Goal: Task Accomplishment & Management: Manage account settings

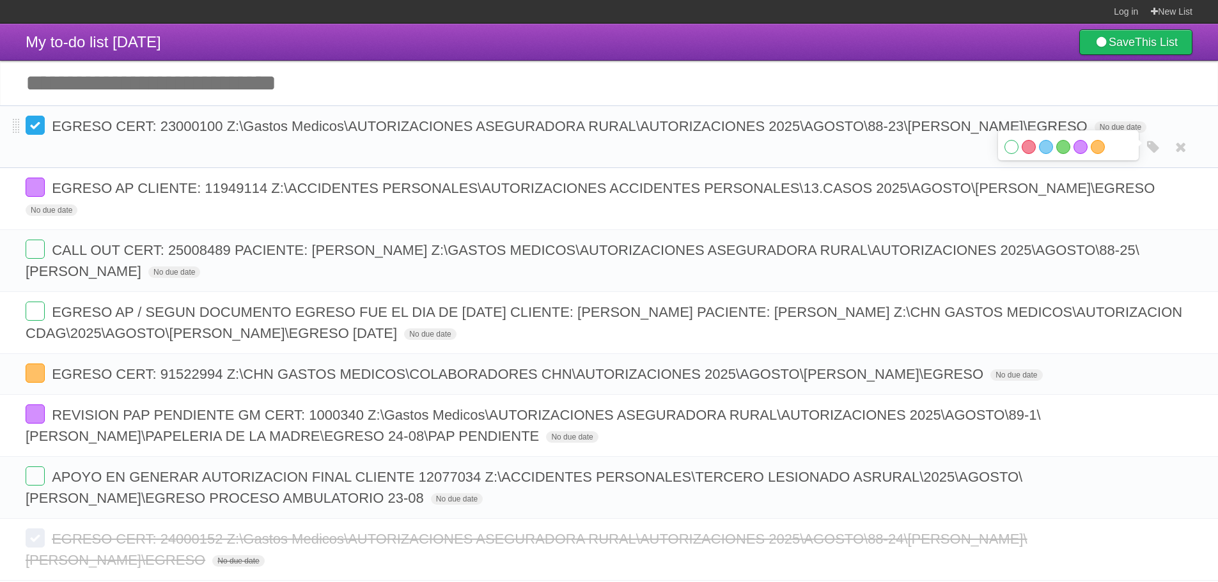
click at [32, 130] on label at bounding box center [35, 125] width 19 height 19
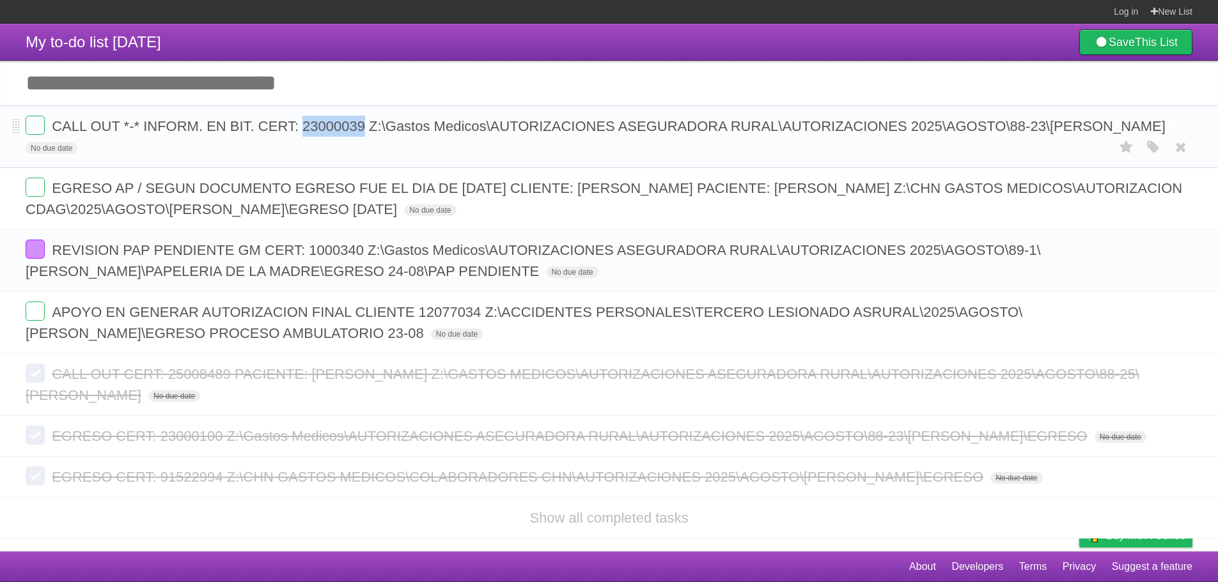
drag, startPoint x: 306, startPoint y: 128, endPoint x: 361, endPoint y: 134, distance: 55.8
click at [361, 134] on span "CALL OUT *-* INFORM. EN BIT. CERT: 23000039 Z:\Gastos Medicos\AUTORIZACIONES AS…" at bounding box center [610, 126] width 1117 height 16
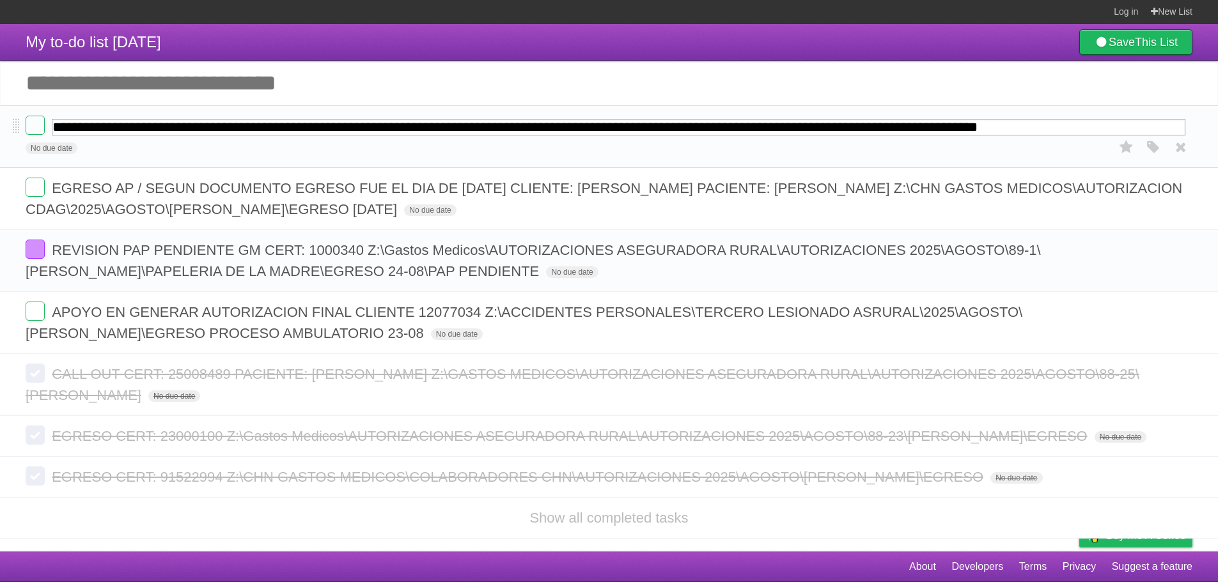
click at [341, 180] on ul "**********" at bounding box center [609, 229] width 1218 height 249
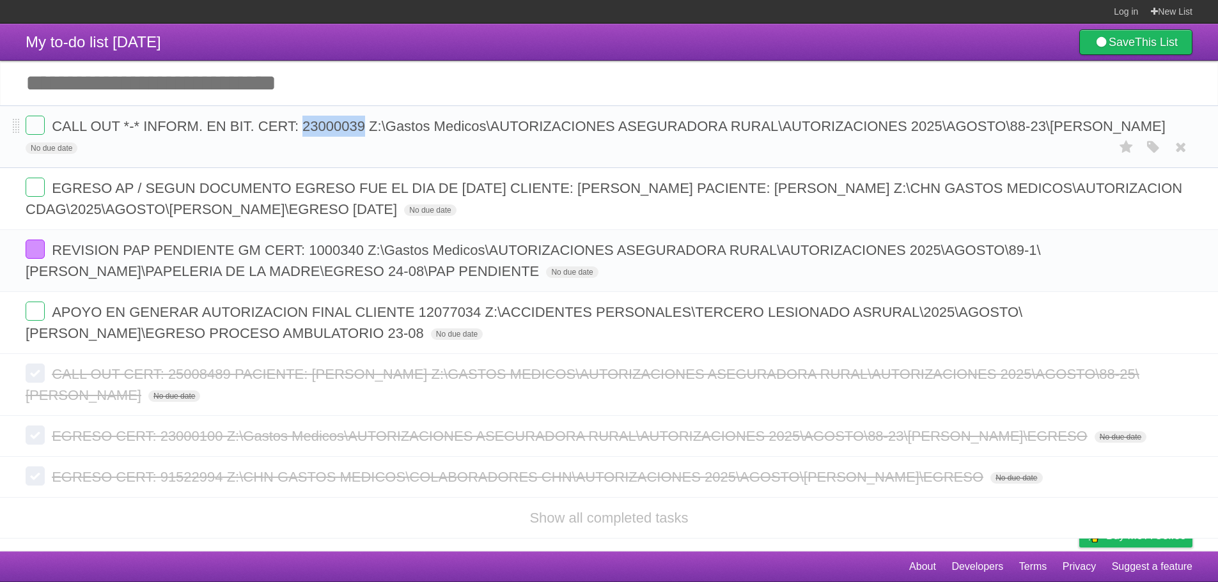
copy span "23000039"
drag, startPoint x: 302, startPoint y: 131, endPoint x: 362, endPoint y: 137, distance: 60.4
click at [362, 137] on form "CALL OUT *-* INFORM. EN BIT. CERT: 23000039 Z:\Gastos Medicos\AUTORIZACIONES AS…" at bounding box center [609, 137] width 1167 height 42
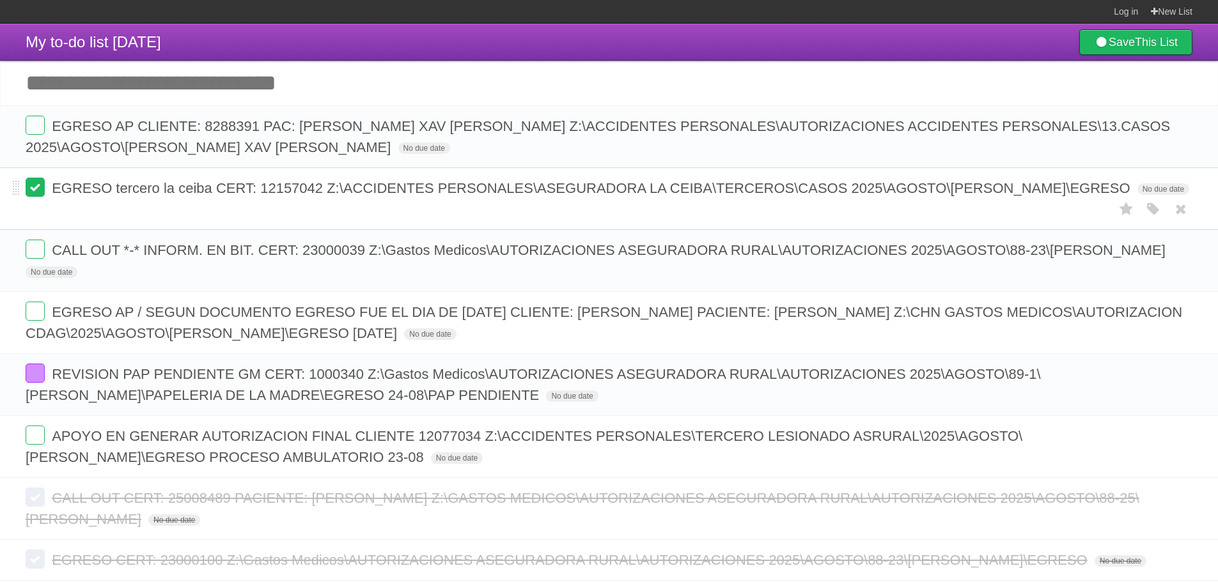
click at [36, 193] on label at bounding box center [35, 187] width 19 height 19
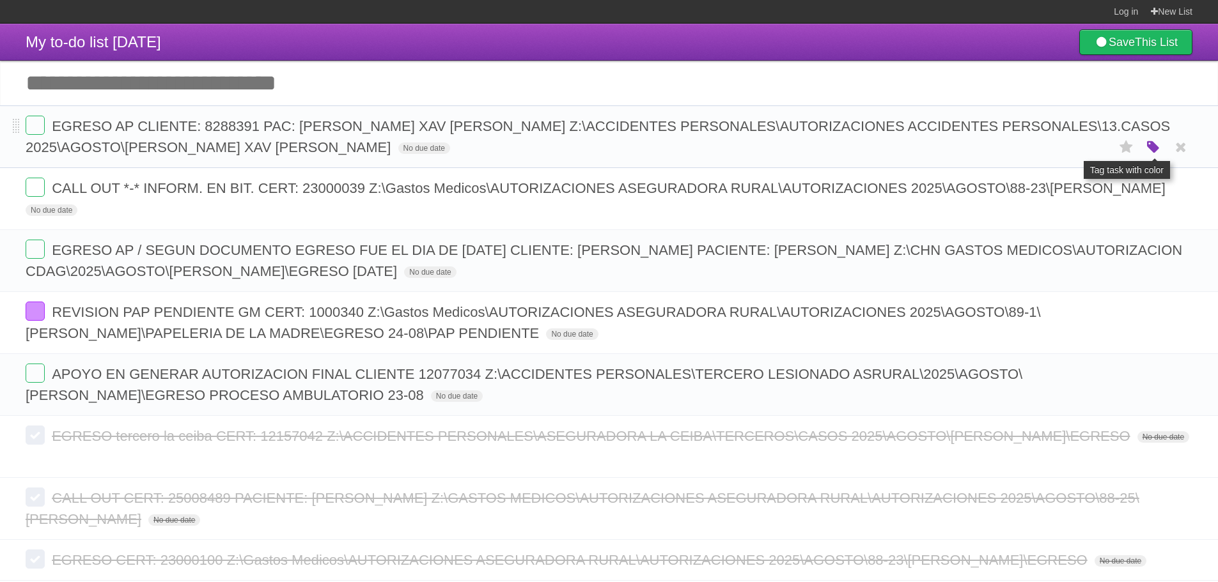
click at [1155, 147] on icon "button" at bounding box center [1153, 147] width 18 height 17
click at [1048, 152] on label "Blue" at bounding box center [1046, 147] width 14 height 14
click at [1157, 149] on icon "button" at bounding box center [1153, 147] width 18 height 17
click at [1011, 149] on label "White" at bounding box center [1011, 147] width 14 height 14
click at [1156, 400] on icon "button" at bounding box center [1153, 395] width 18 height 17
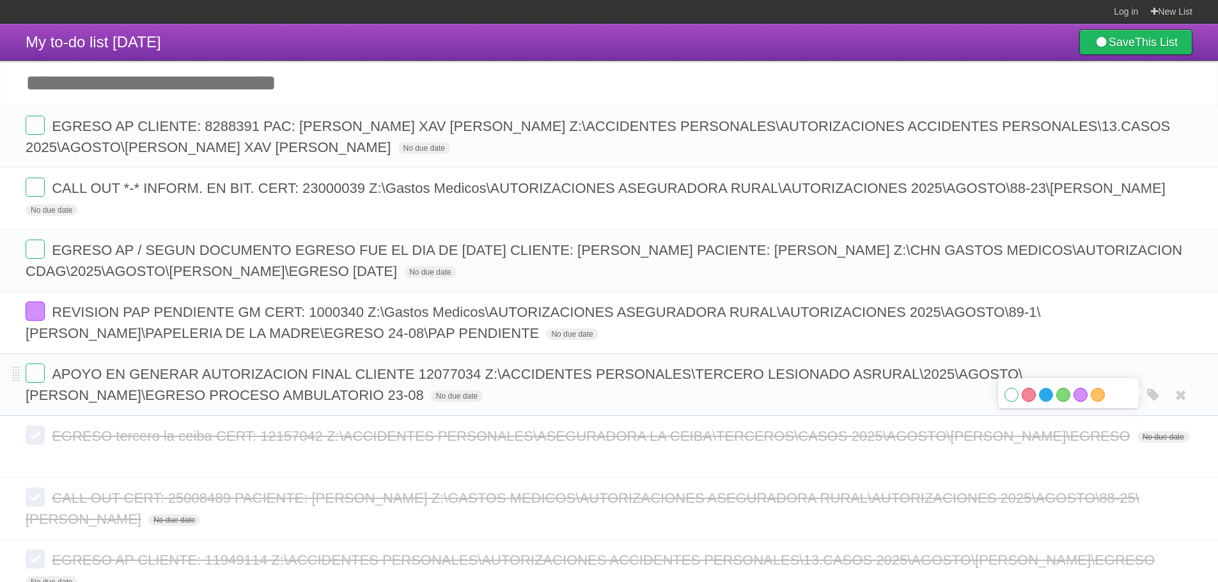
click at [1045, 398] on label "Blue" at bounding box center [1046, 395] width 14 height 14
copy span "12077034"
drag, startPoint x: 422, startPoint y: 373, endPoint x: 478, endPoint y: 385, distance: 56.9
click at [478, 385] on form "APOYO EN GENERAR AUTORIZACION FINAL CLIENTE 12077034 Z:\ACCIDENTES PERSONALES\T…" at bounding box center [609, 385] width 1167 height 42
drag, startPoint x: 397, startPoint y: 395, endPoint x: 488, endPoint y: 373, distance: 94.1
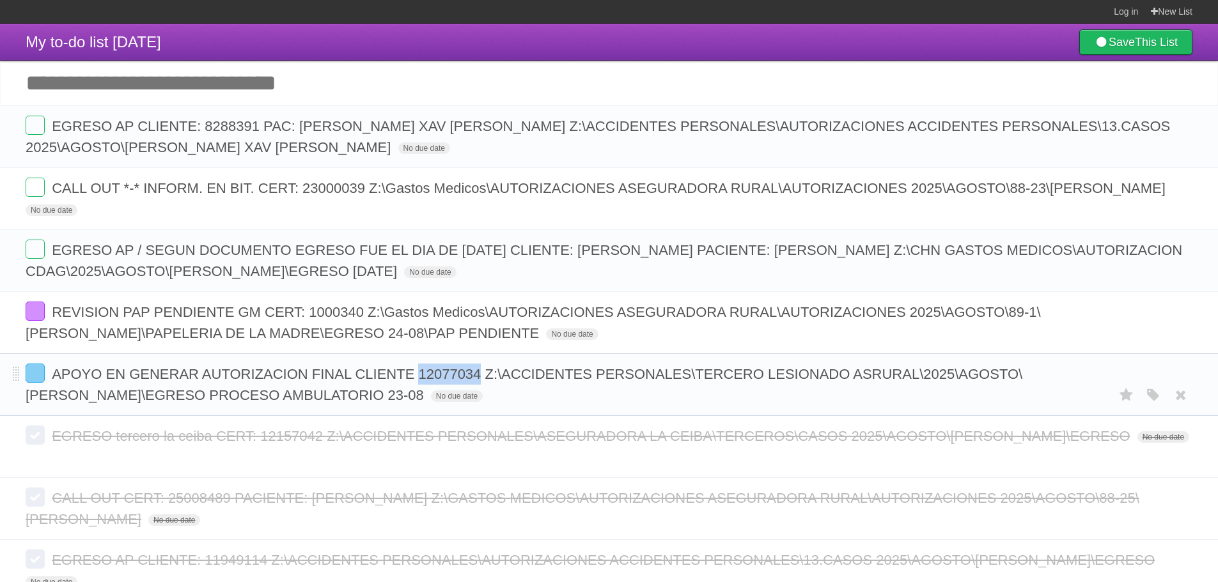
click at [488, 373] on span "APOYO EN GENERAR AUTORIZACION FINAL CLIENTE 12077034 Z:\ACCIDENTES PERSONALES\T…" at bounding box center [524, 384] width 997 height 37
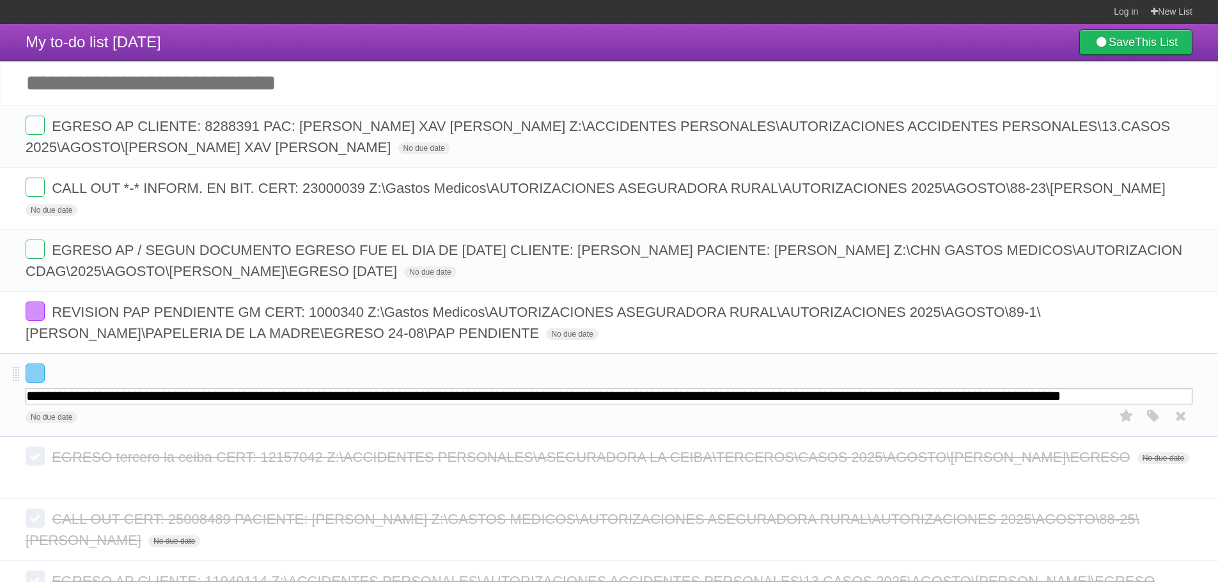
click at [486, 379] on form "**********" at bounding box center [609, 395] width 1167 height 63
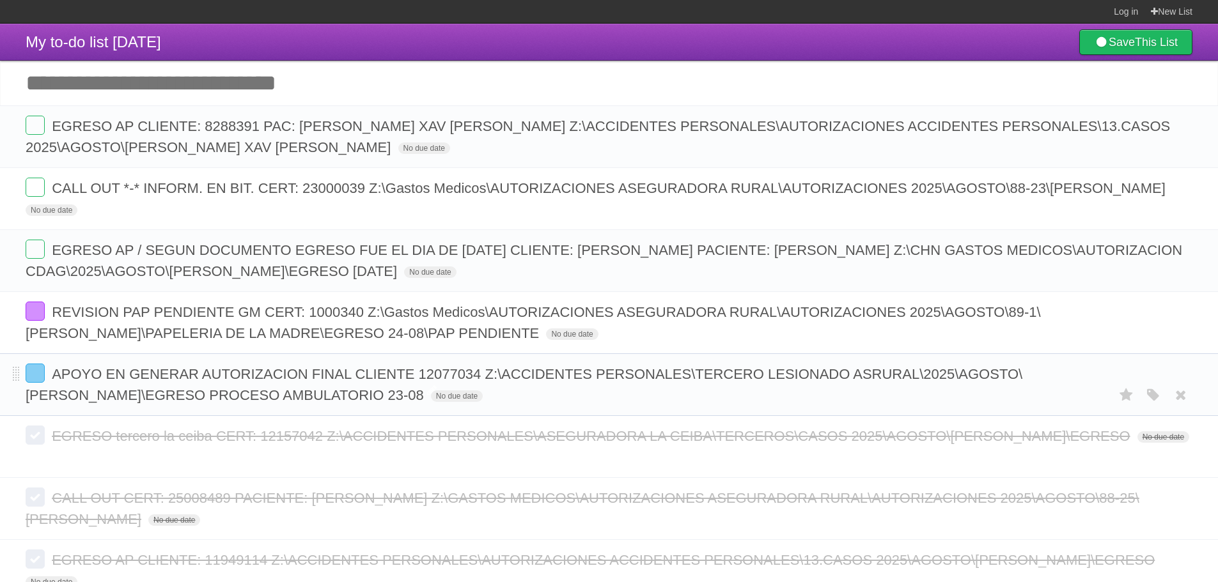
copy span "Z:\ACCIDENTES PERSONALES\TERCERO LESIONADO ASRURAL\2025\AGOSTO\CARLO ANDREE SOT…"
drag, startPoint x: 485, startPoint y: 375, endPoint x: 396, endPoint y: 391, distance: 90.9
click at [396, 391] on span "APOYO EN GENERAR AUTORIZACION FINAL CLIENTE 12077034 Z:\ACCIDENTES PERSONALES\T…" at bounding box center [524, 384] width 997 height 37
click at [30, 377] on label at bounding box center [35, 373] width 19 height 19
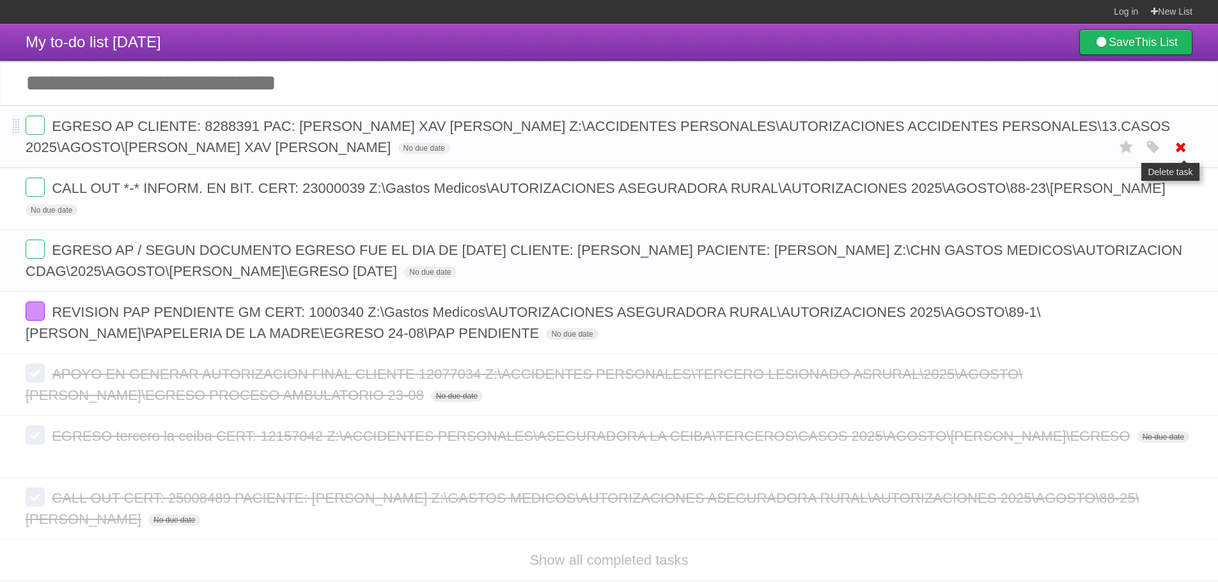
click at [1169, 145] on link at bounding box center [1181, 147] width 24 height 21
click at [1158, 158] on div "White Red Blue Green Purple Orange" at bounding box center [1153, 147] width 24 height 21
click at [1158, 152] on icon "button" at bounding box center [1153, 147] width 18 height 17
click at [1095, 146] on label "Orange" at bounding box center [1098, 147] width 14 height 14
